Goal: Transaction & Acquisition: Purchase product/service

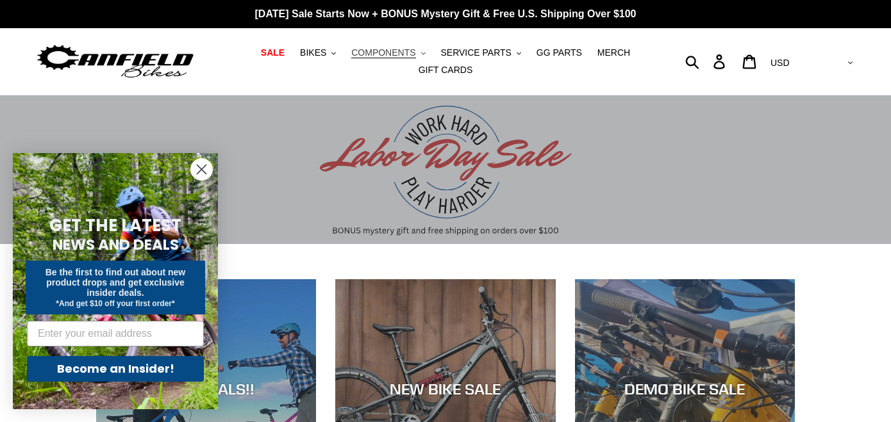
click at [382, 51] on span "COMPONENTS" at bounding box center [383, 52] width 64 height 11
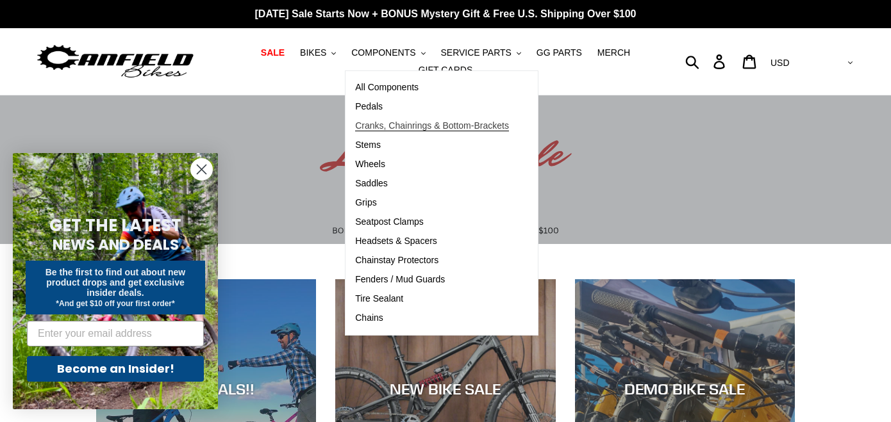
click at [390, 124] on span "Cranks, Chainrings & Bottom-Brackets" at bounding box center [432, 125] width 154 height 11
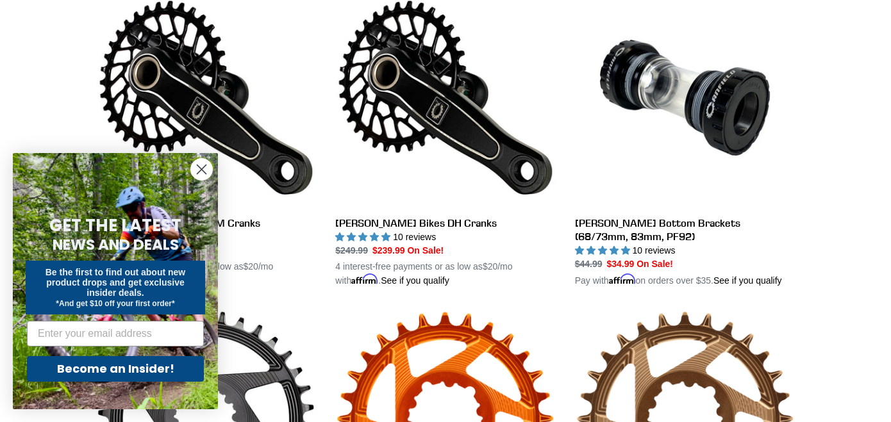
scroll to position [397, 0]
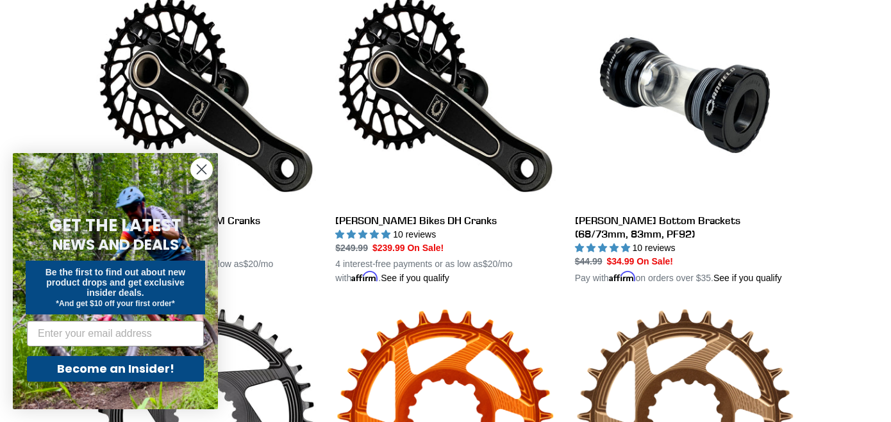
click at [201, 167] on circle "Close dialog" at bounding box center [201, 169] width 21 height 21
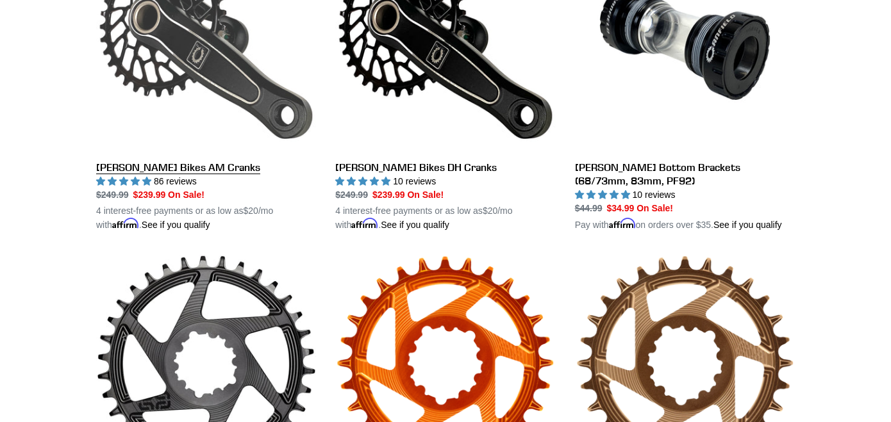
scroll to position [449, 0]
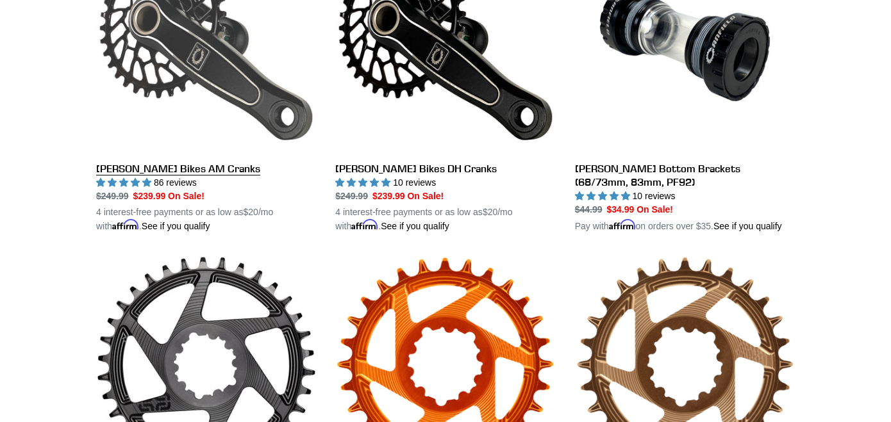
click at [195, 170] on link "[PERSON_NAME] Bikes AM Cranks" at bounding box center [206, 83] width 220 height 300
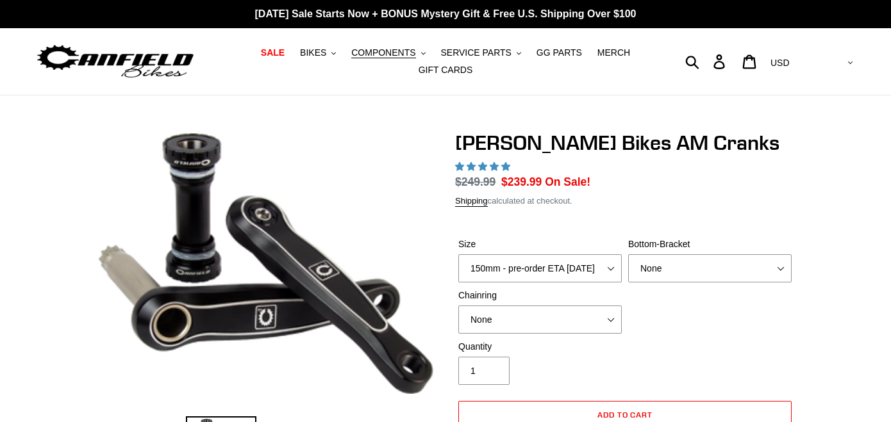
select select "highest-rating"
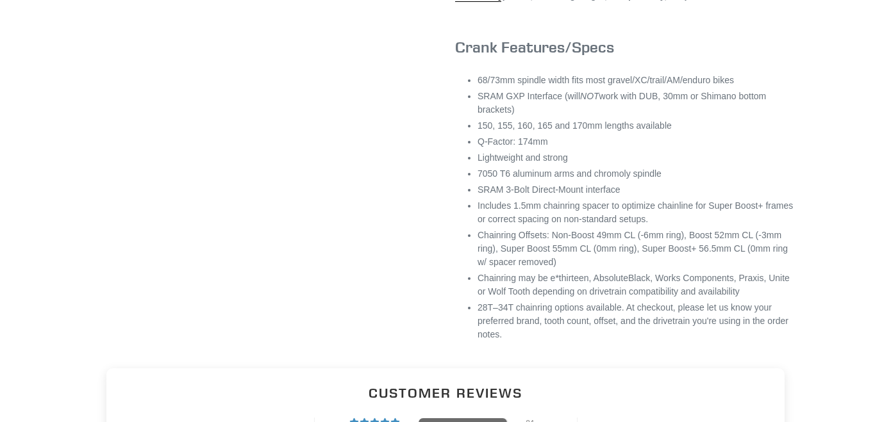
scroll to position [899, 0]
